Goal: Information Seeking & Learning: Learn about a topic

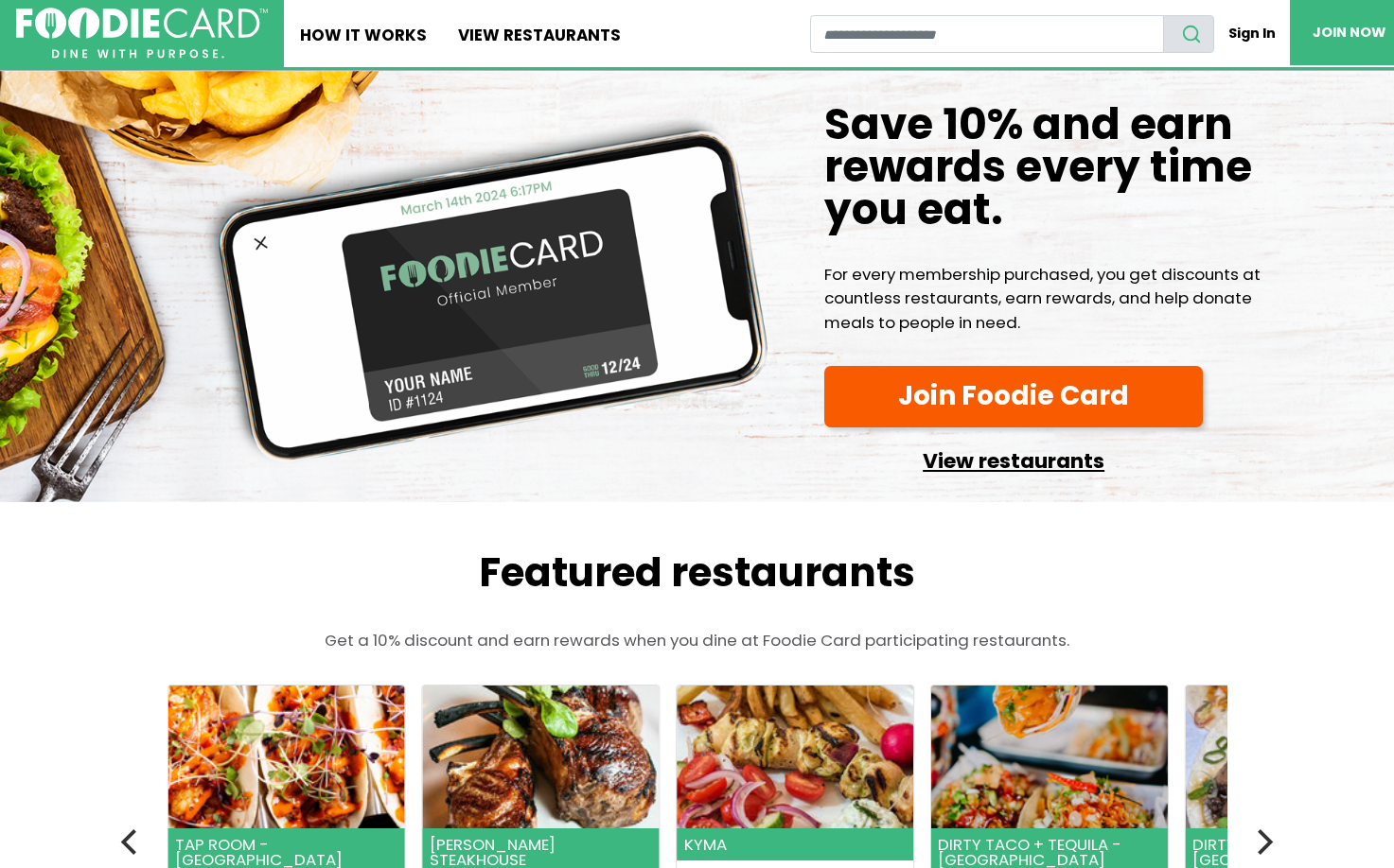
click at [971, 466] on link "View restaurants" at bounding box center [1013, 456] width 378 height 43
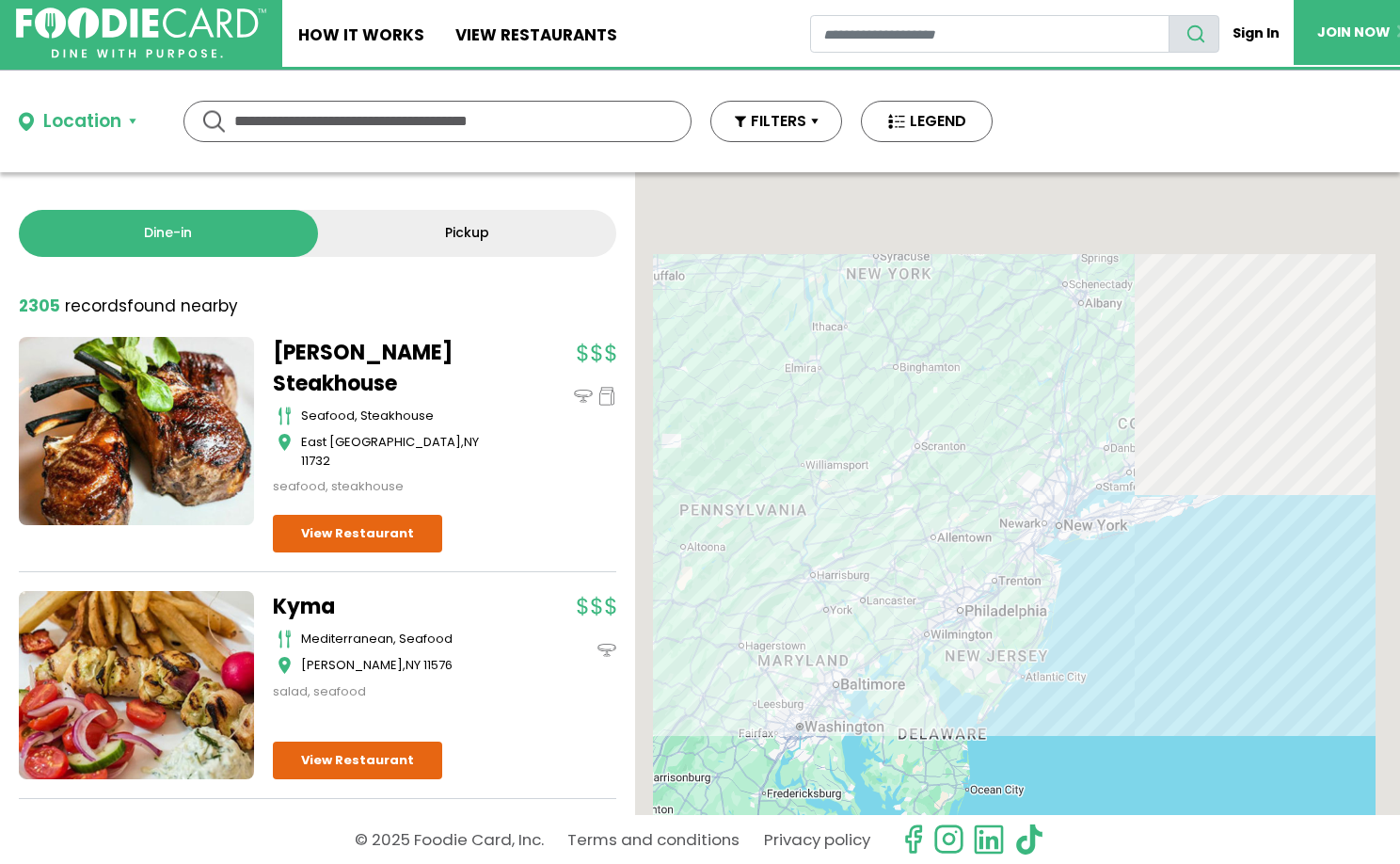
click at [253, 111] on input "text" at bounding box center [437, 122] width 407 height 40
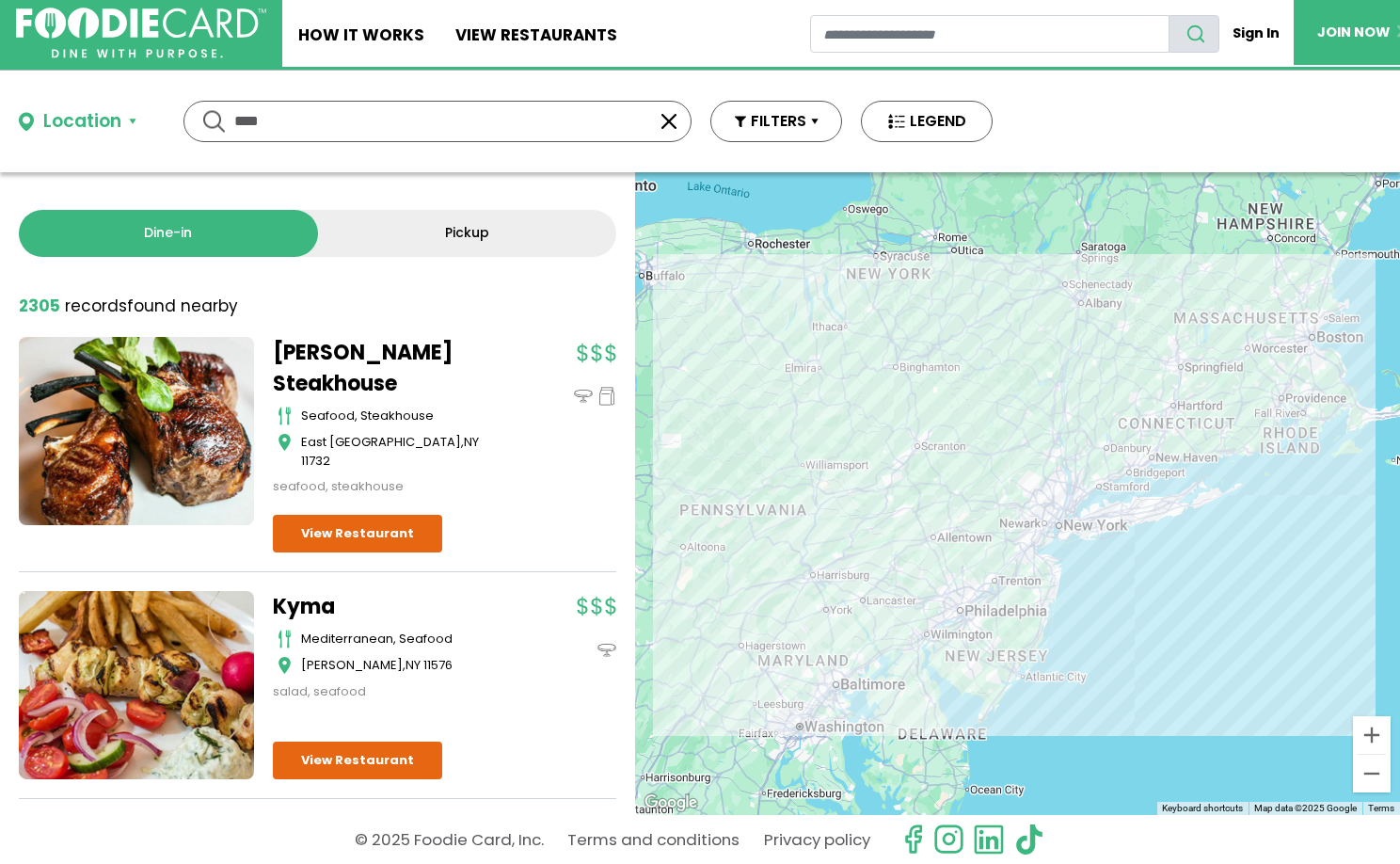
type input "****"
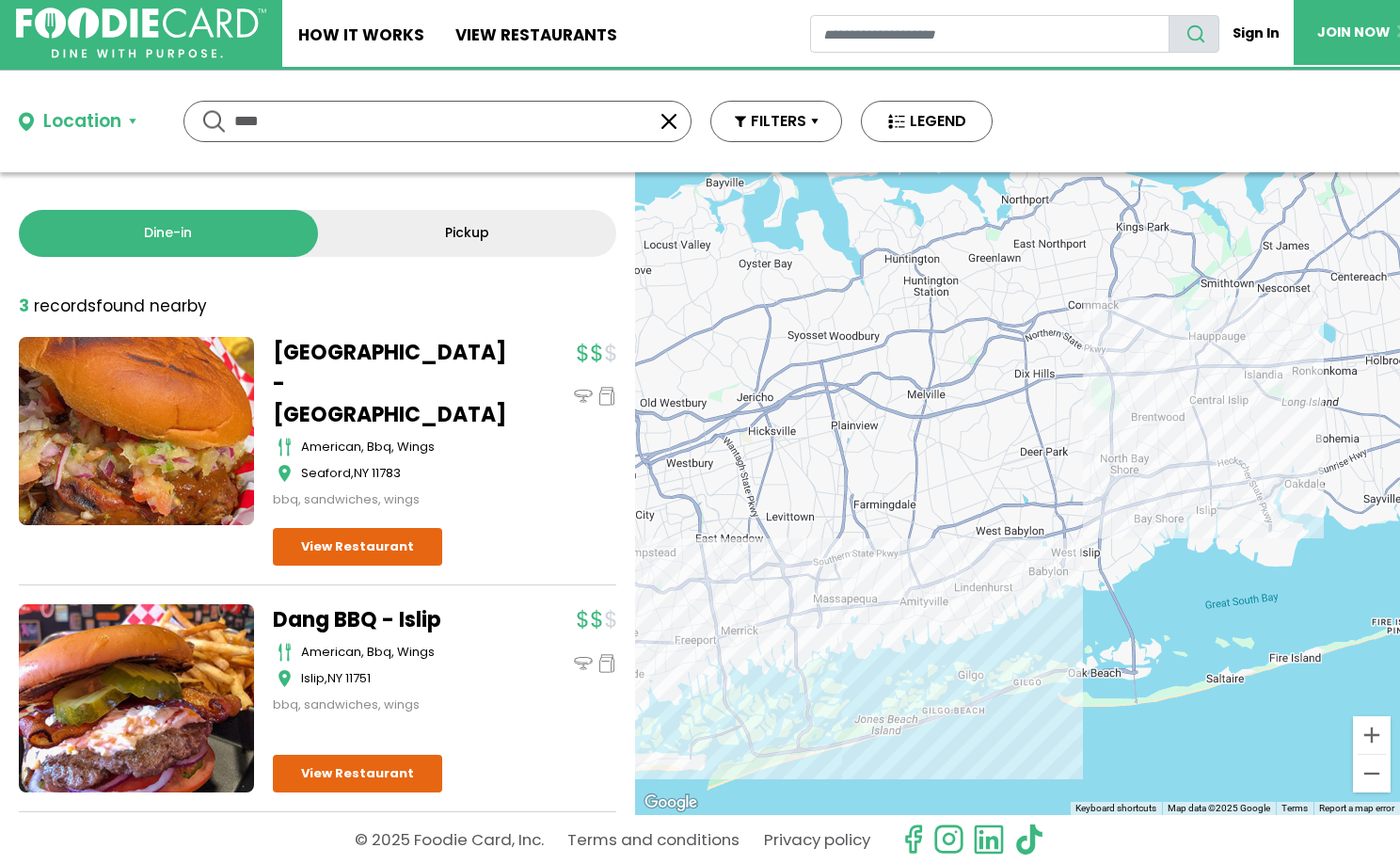
scroll to position [94, 0]
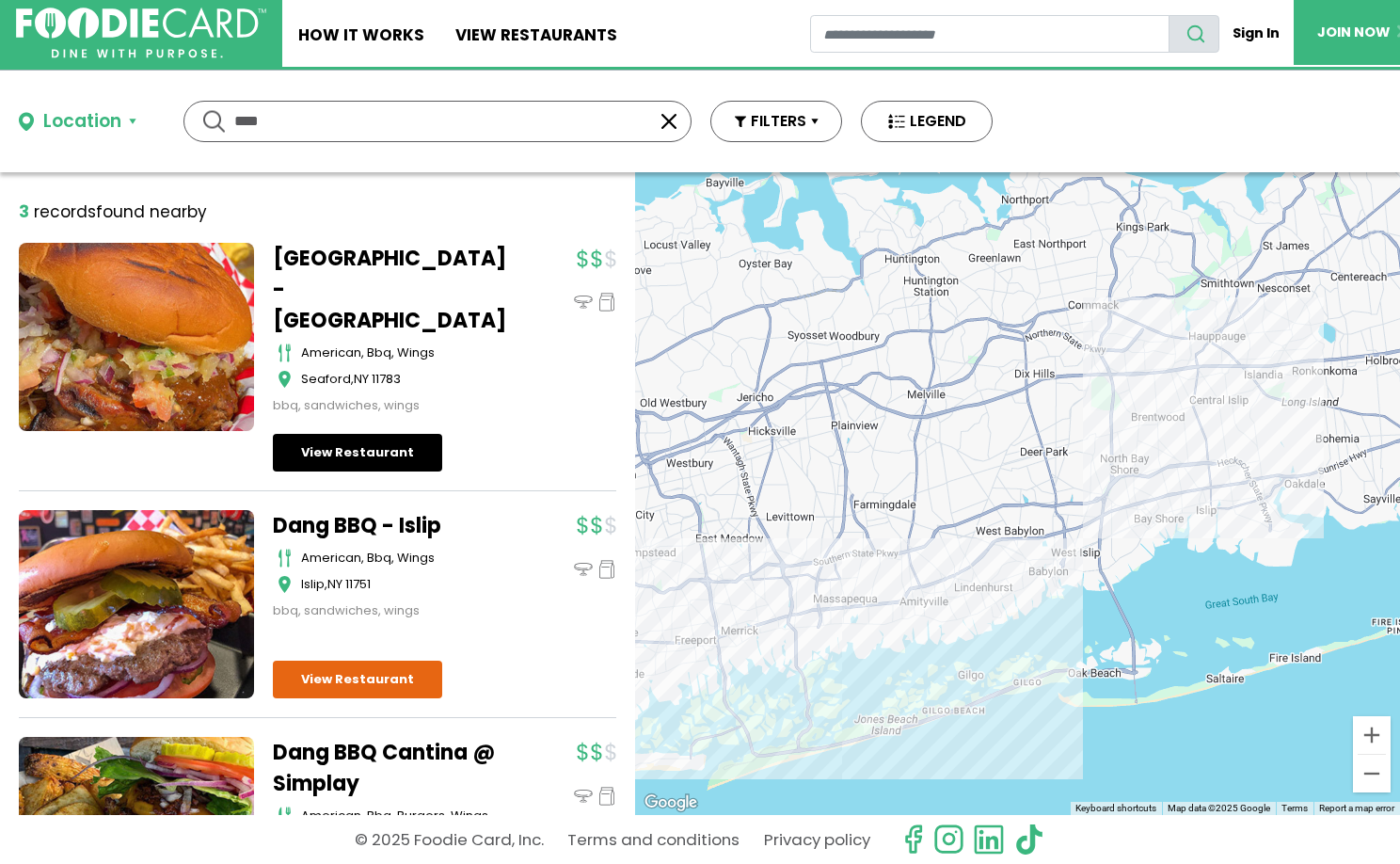
click at [363, 434] on link "View Restaurant" at bounding box center [358, 453] width 170 height 38
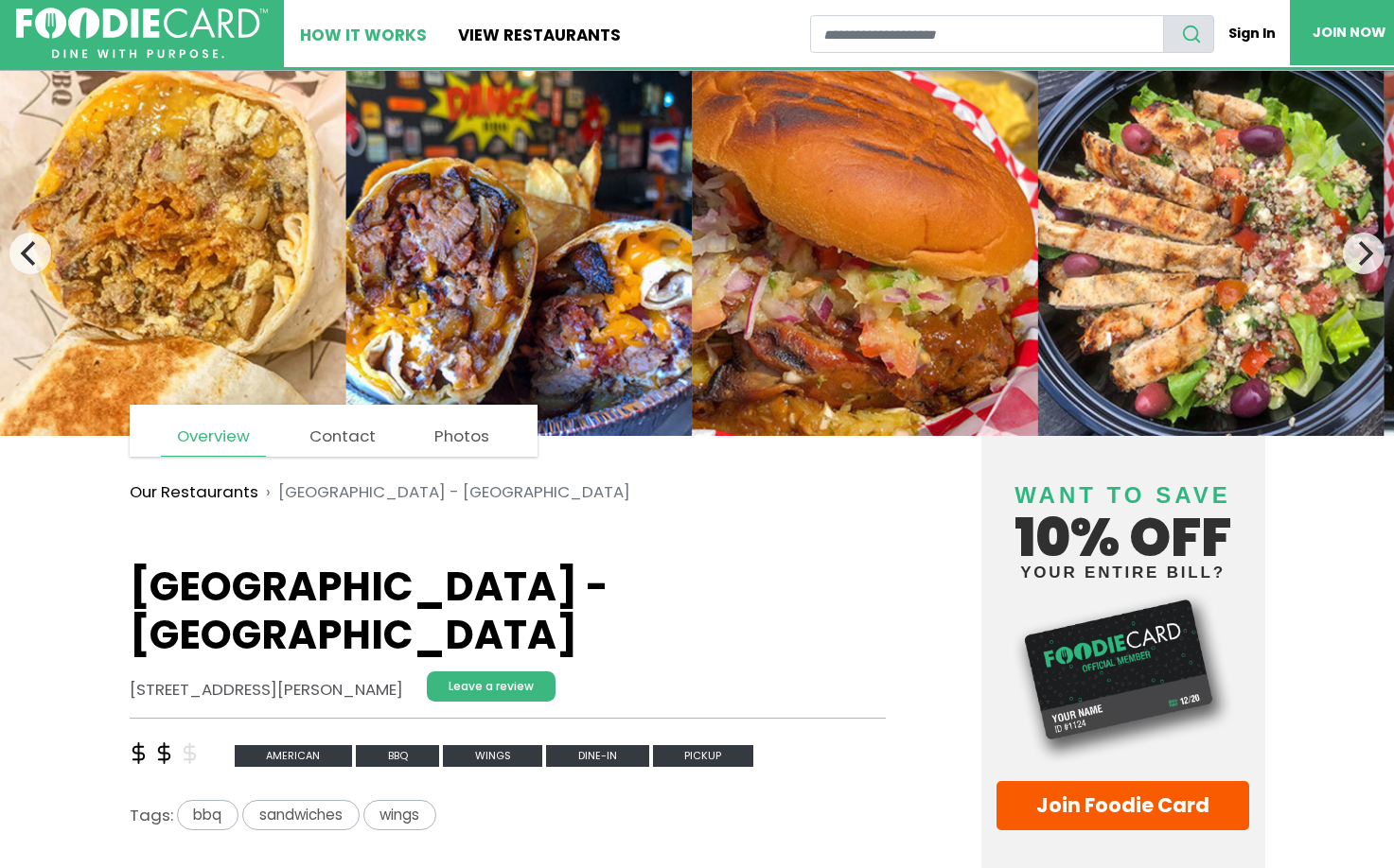
click at [382, 30] on link "How It Works" at bounding box center [363, 33] width 159 height 67
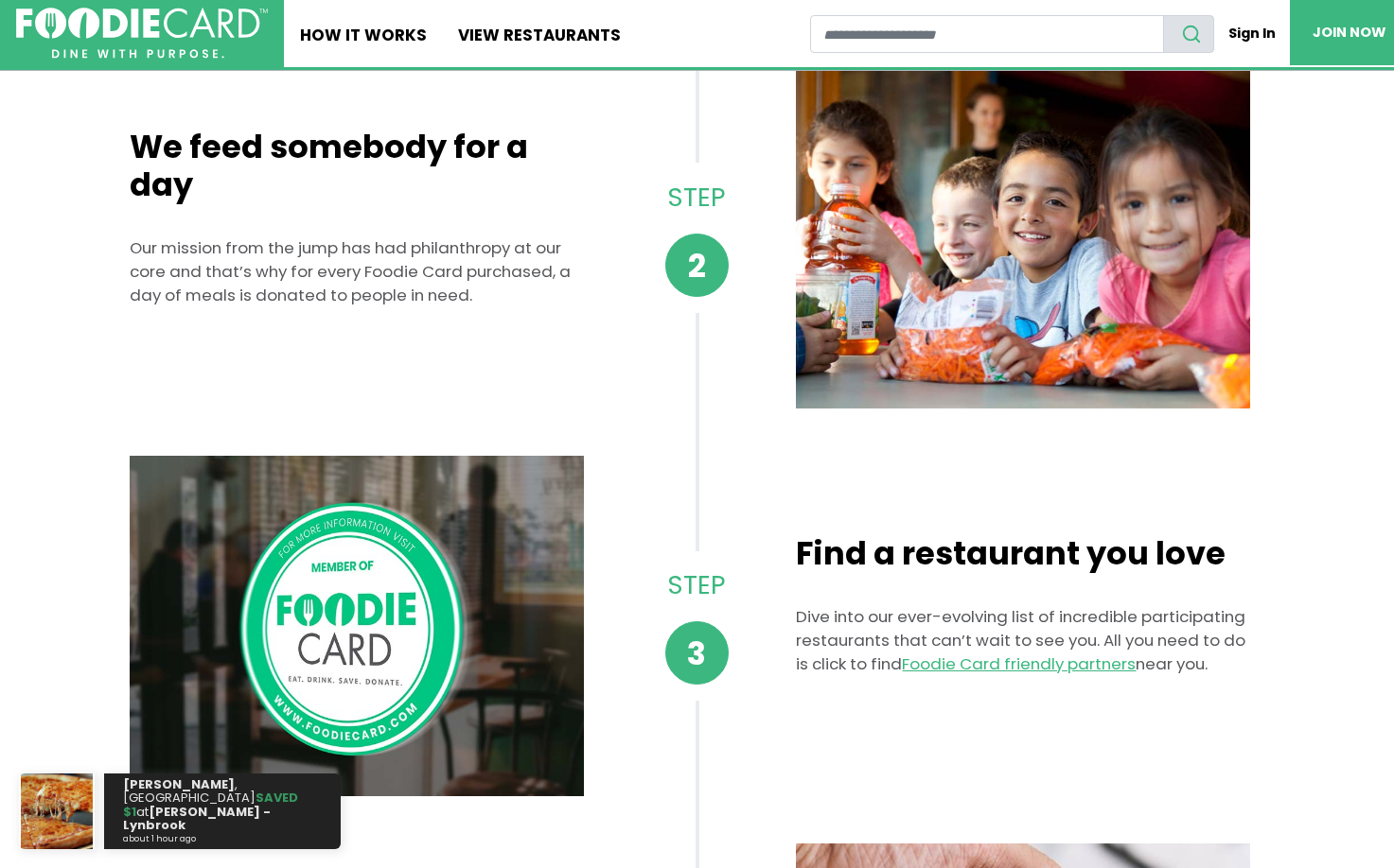
scroll to position [378, 0]
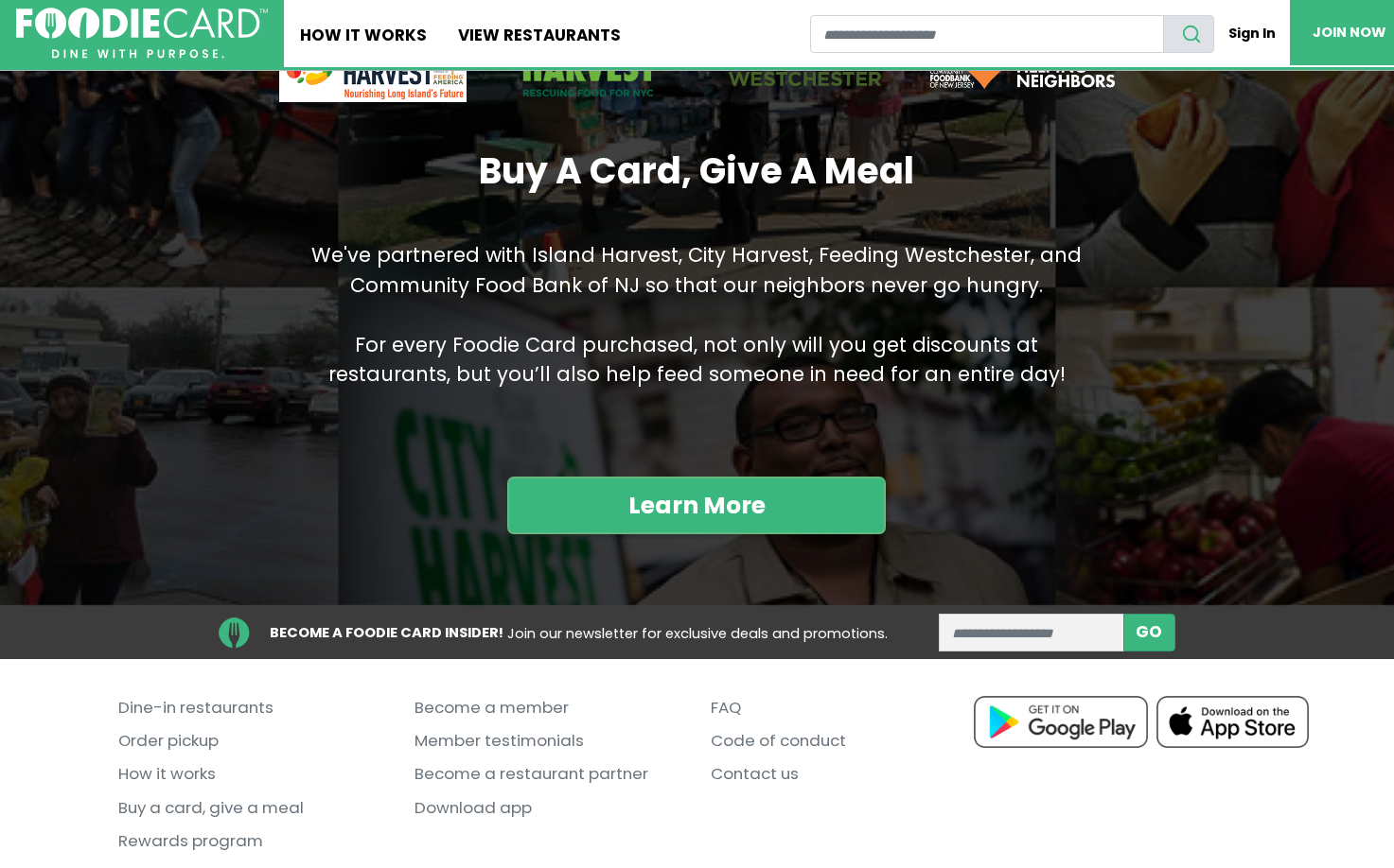
scroll to position [1870, 0]
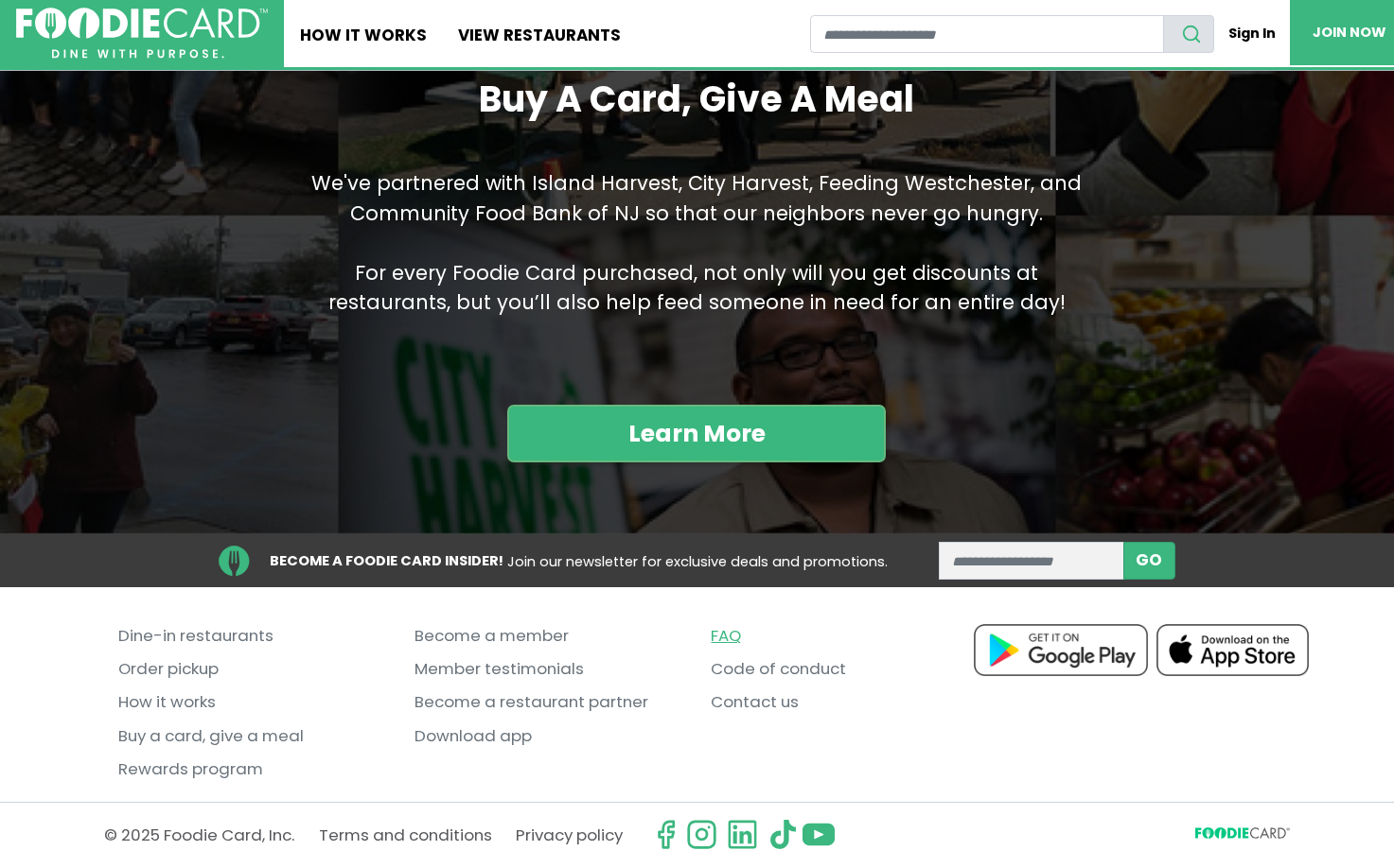
click at [720, 640] on link "FAQ" at bounding box center [844, 635] width 268 height 33
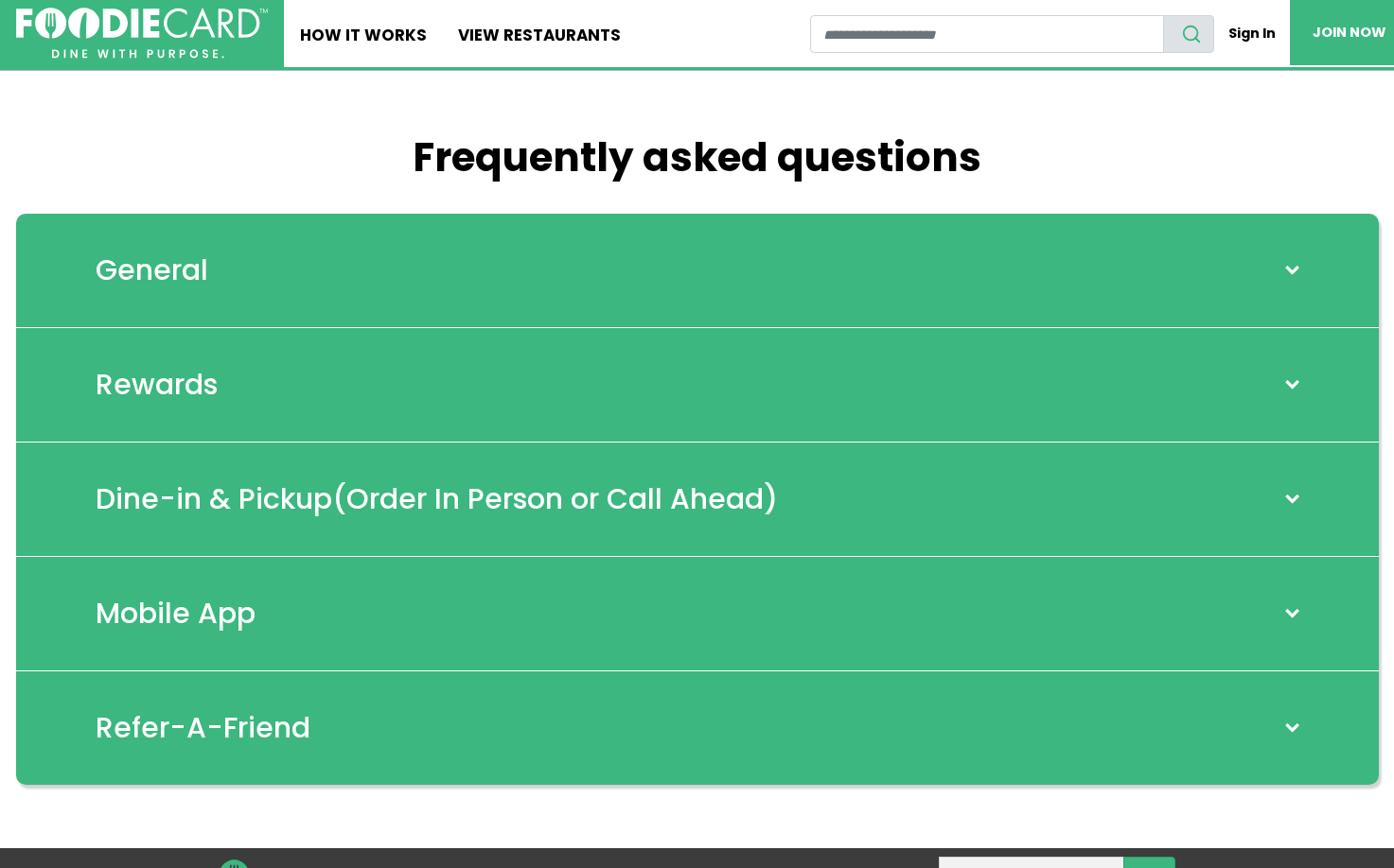
click at [1293, 272] on span at bounding box center [1292, 271] width 25 height 15
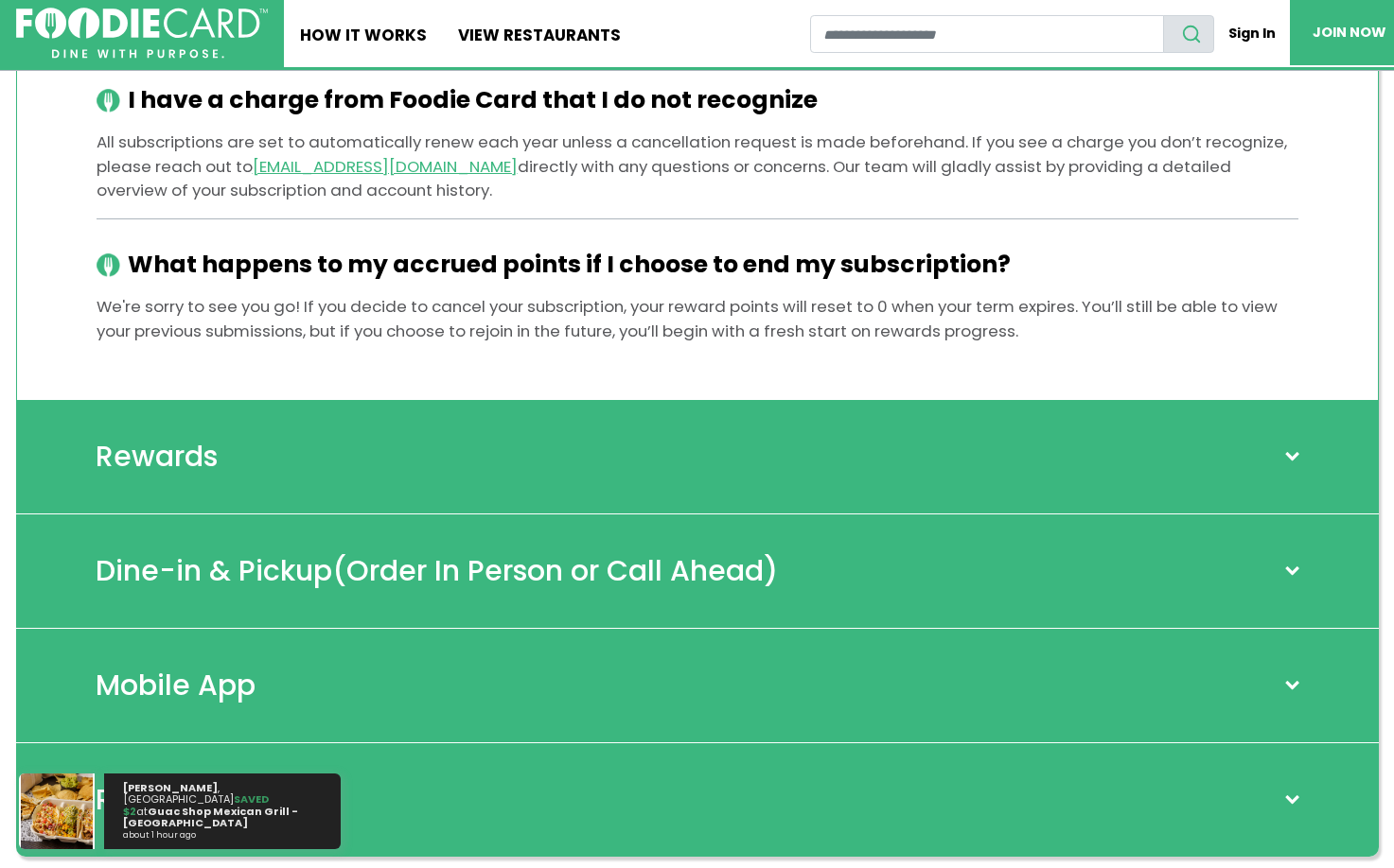
scroll to position [3026, 0]
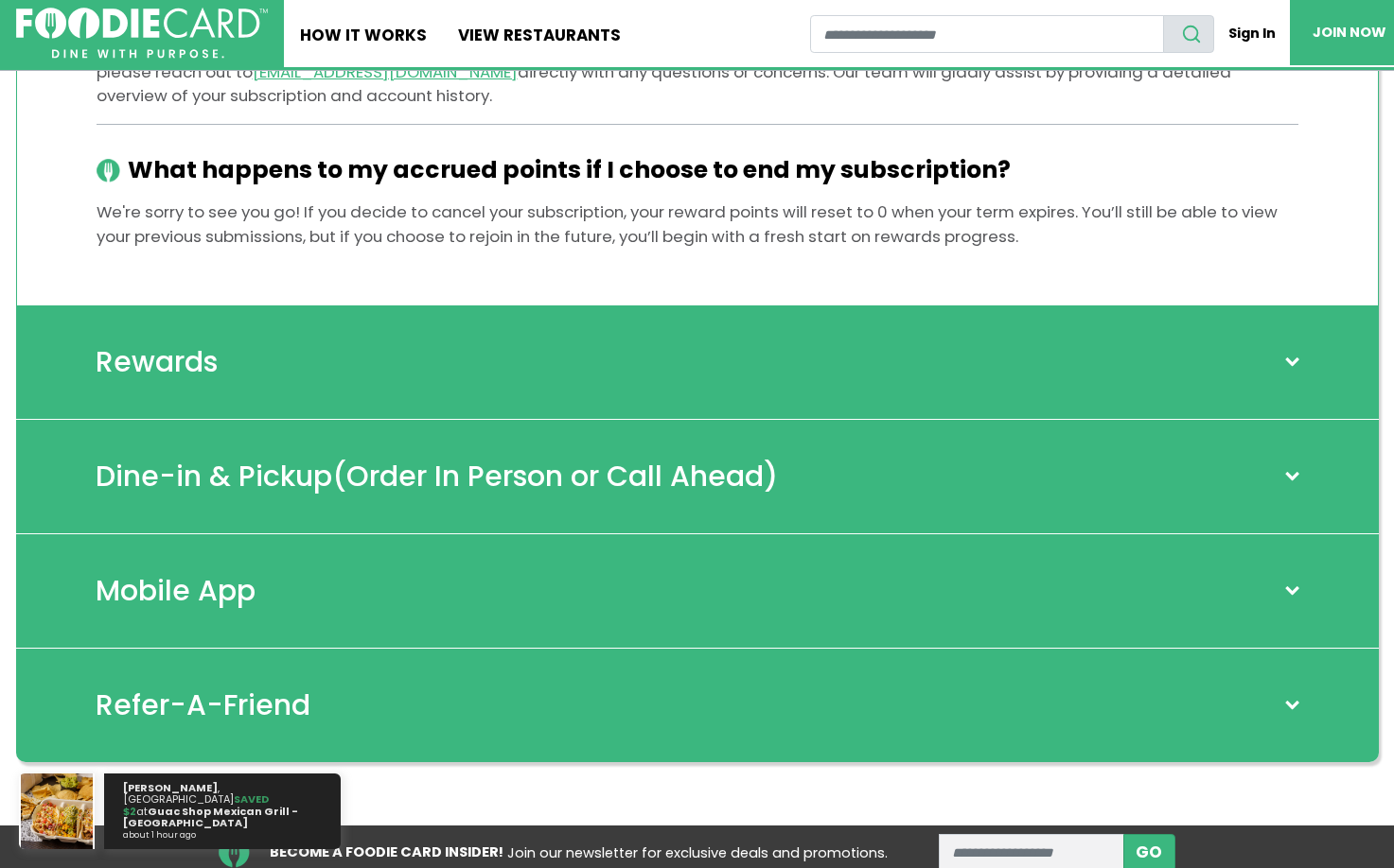
click at [658, 387] on div "Rewards" at bounding box center [697, 363] width 1362 height 115
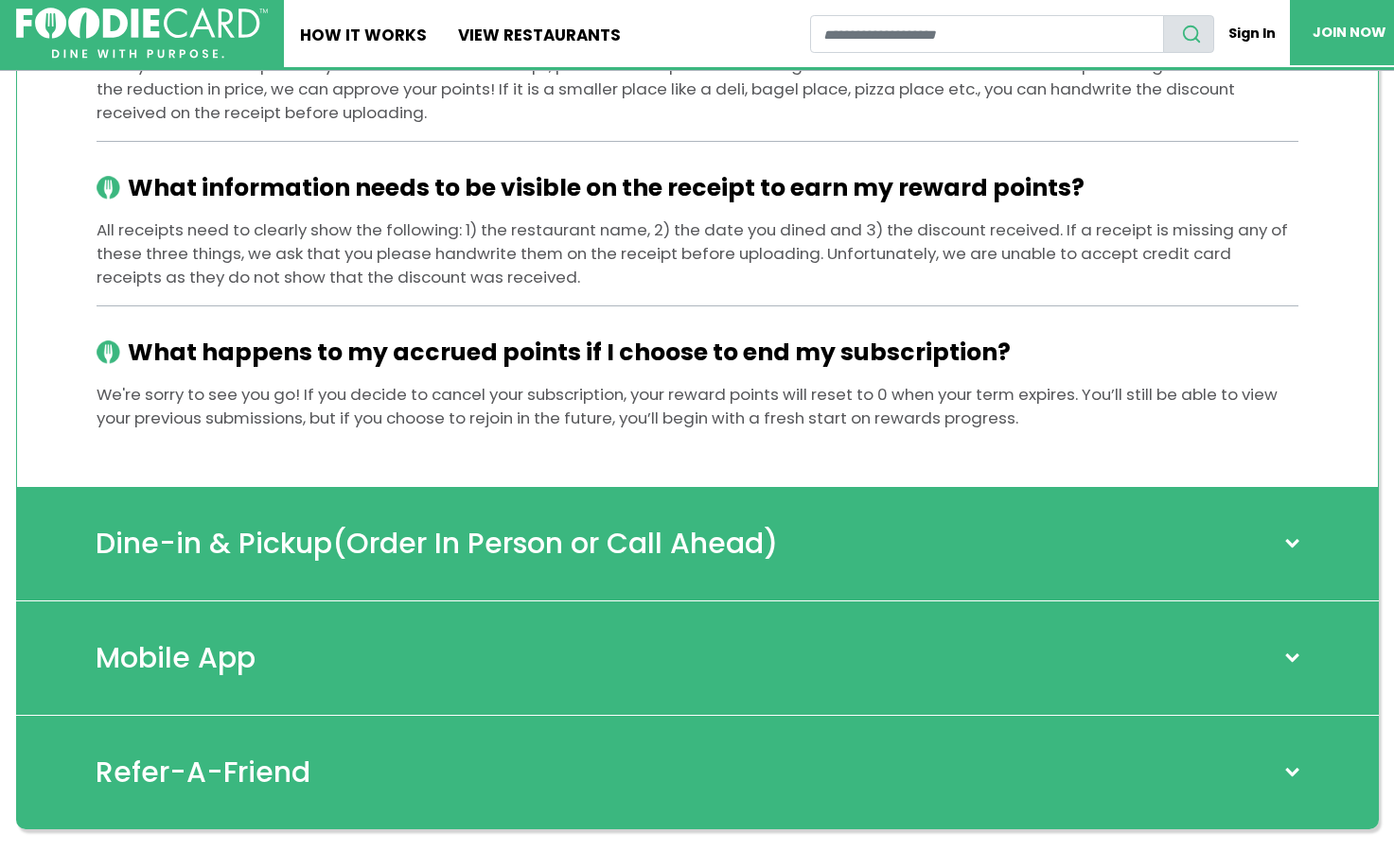
scroll to position [4634, 0]
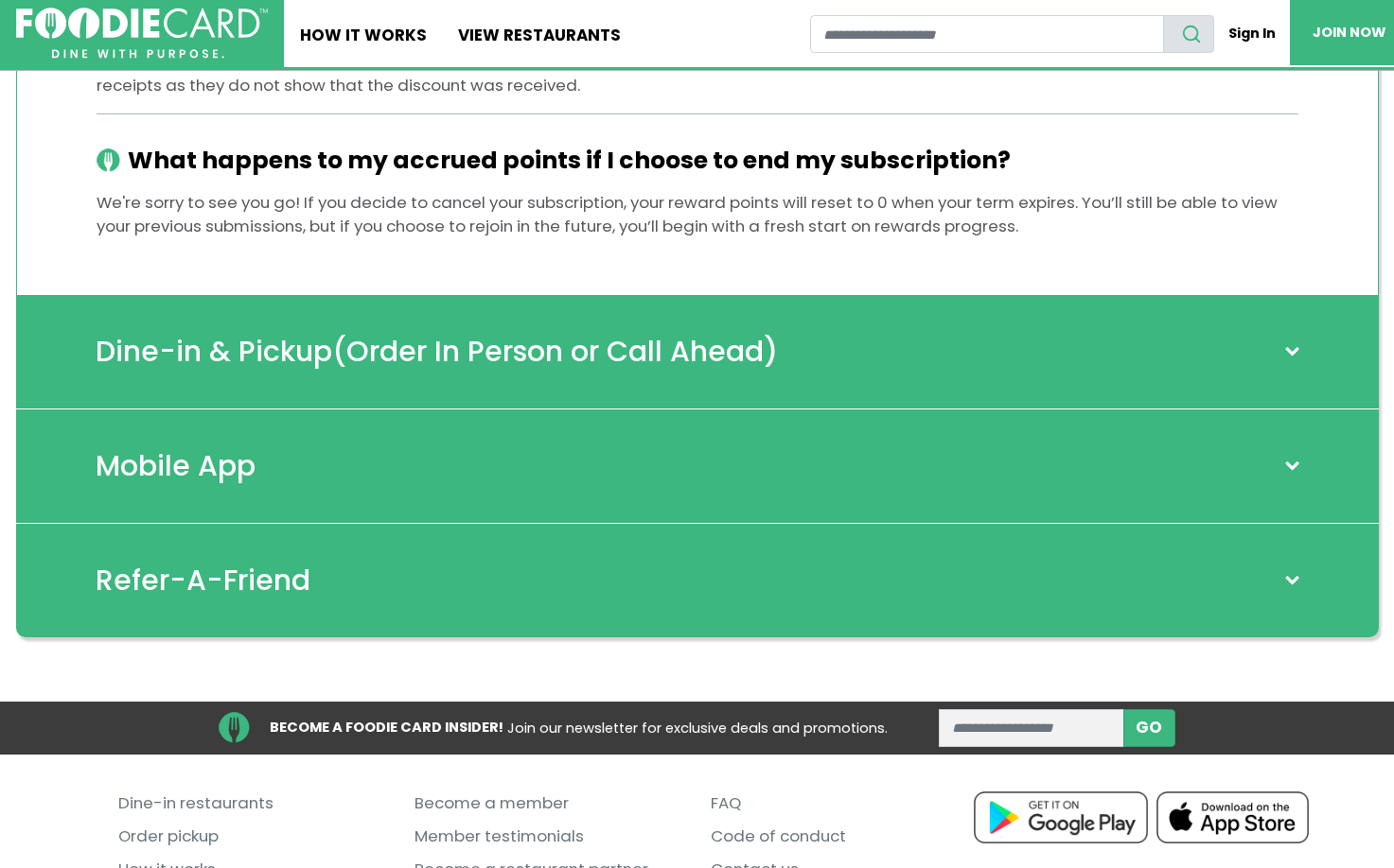
click at [235, 471] on h2 "Mobile App" at bounding box center [175, 466] width 160 height 34
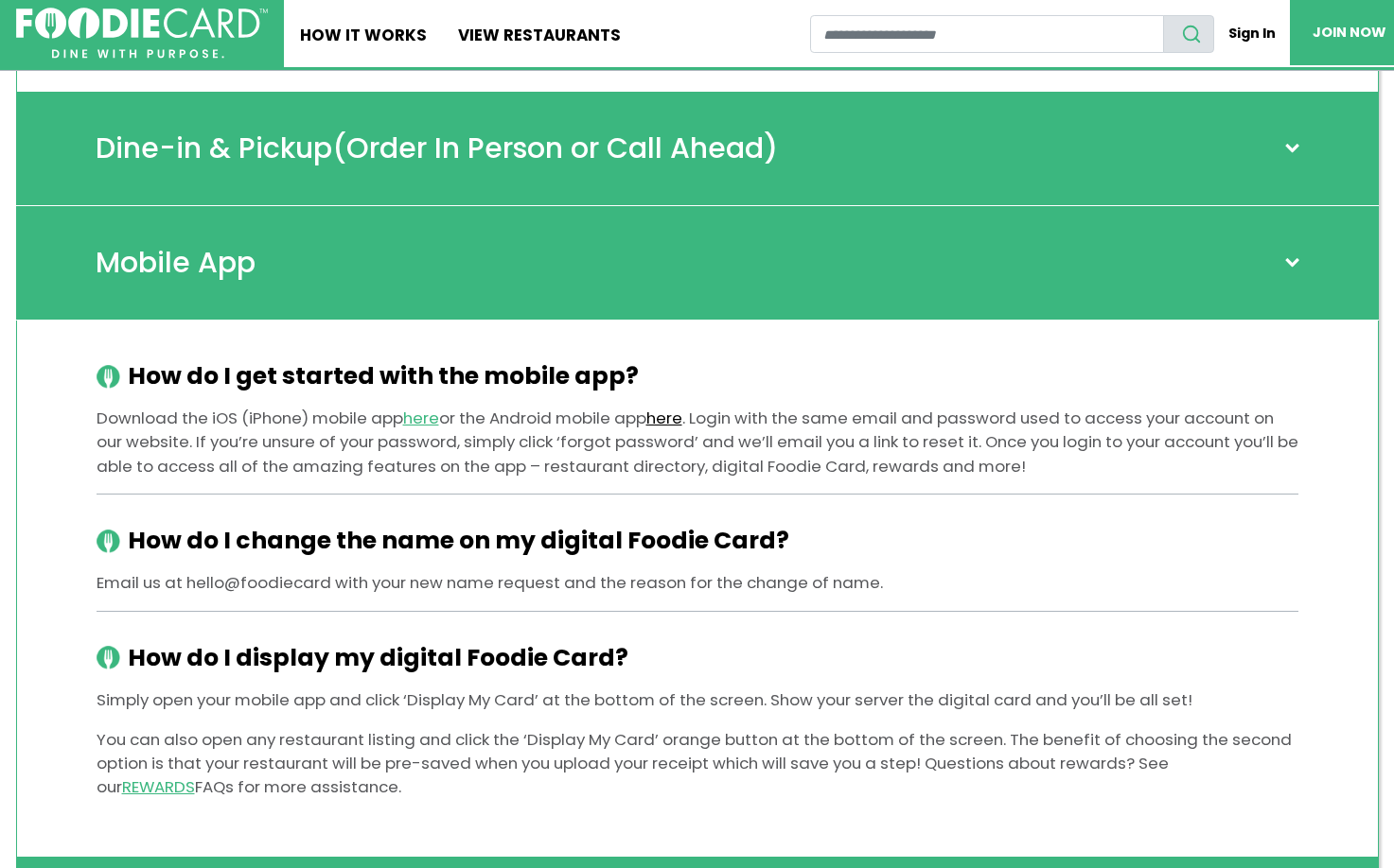
scroll to position [4918, 0]
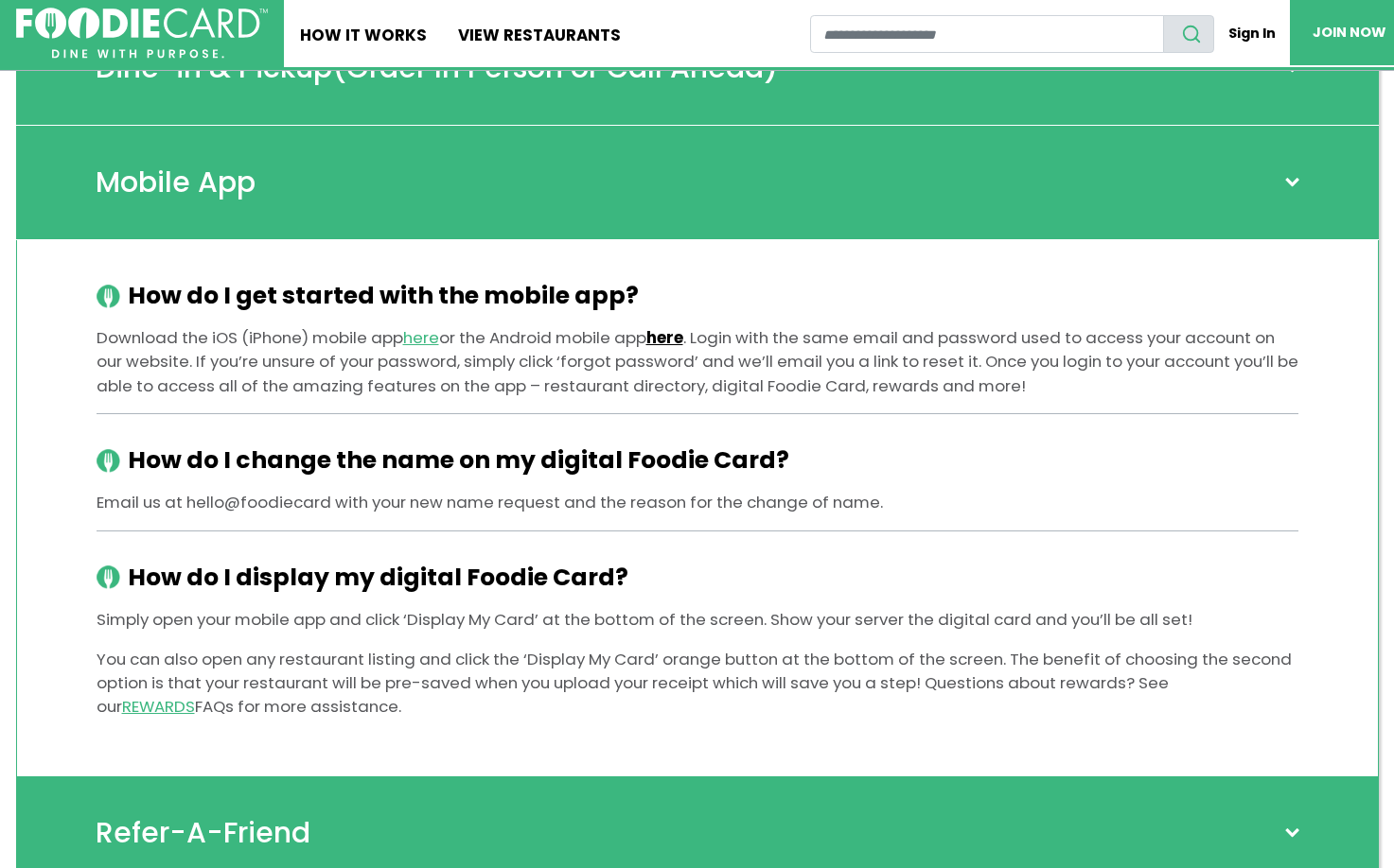
click at [672, 338] on link "here" at bounding box center [664, 338] width 37 height 23
